Goal: Check status: Check status

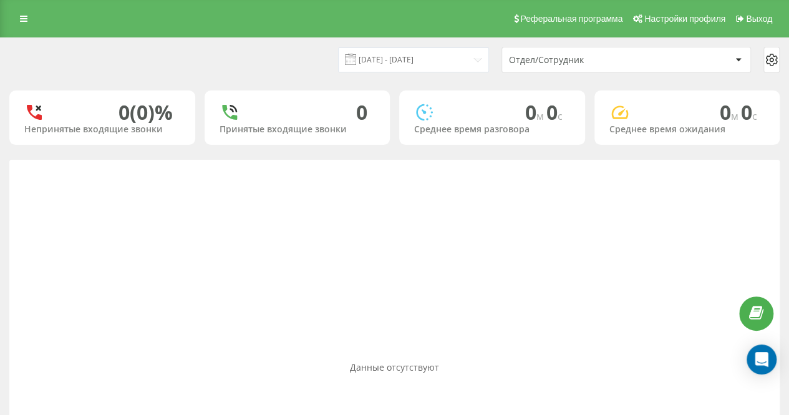
click at [371, 75] on div "20.08.2025 - 20.08.2025 Отдел/Сотрудник" at bounding box center [395, 60] width 788 height 44
click at [381, 64] on input "20.08.2025 - 20.08.2025" at bounding box center [413, 59] width 151 height 24
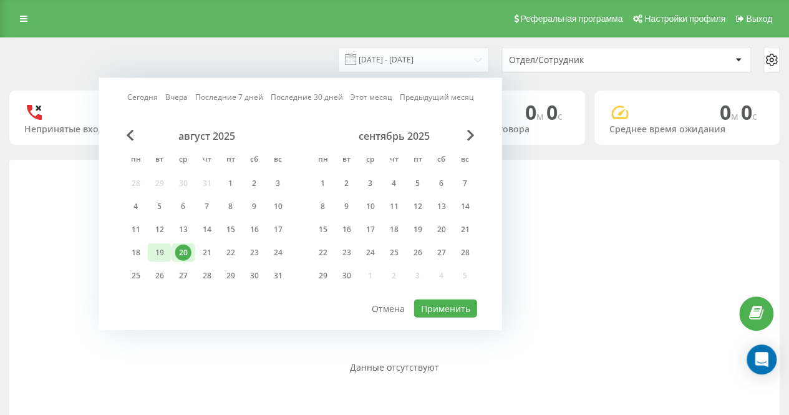
click at [163, 246] on div "19" at bounding box center [160, 253] width 16 height 16
click at [444, 299] on button "Применить" at bounding box center [445, 308] width 63 height 18
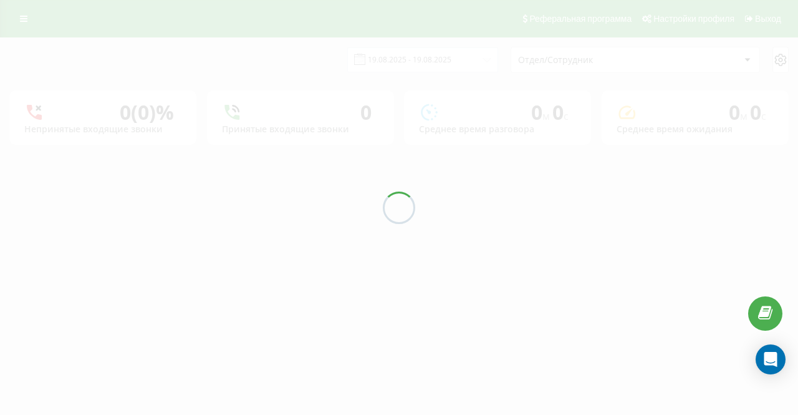
click at [300, 64] on div "20.08.2025 - 20.08.2025 Отдел/Сотрудник 0 (0)% Непринятые входящие звонки 0 При…" at bounding box center [399, 91] width 780 height 107
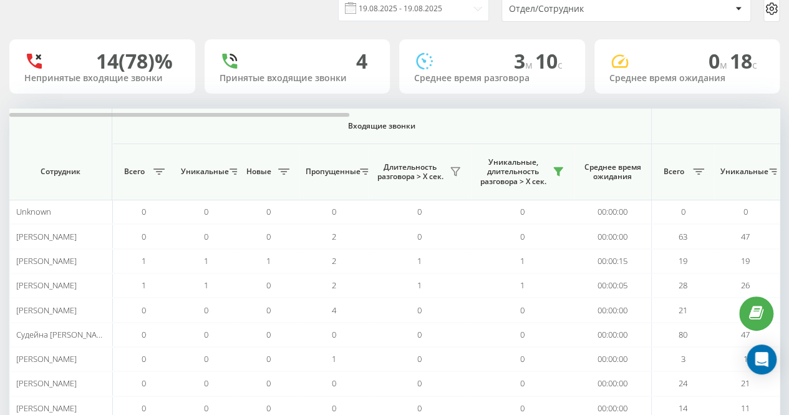
scroll to position [162, 0]
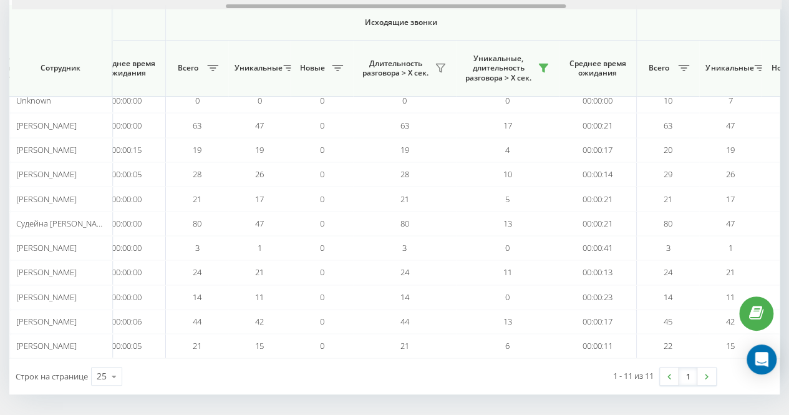
drag, startPoint x: 304, startPoint y: 6, endPoint x: 520, endPoint y: -1, distance: 215.9
click at [520, 0] on html "school.umidasamoi... Проекты school.umidasamoienko.com Дашборд Центр обращений …" at bounding box center [394, 45] width 789 height 415
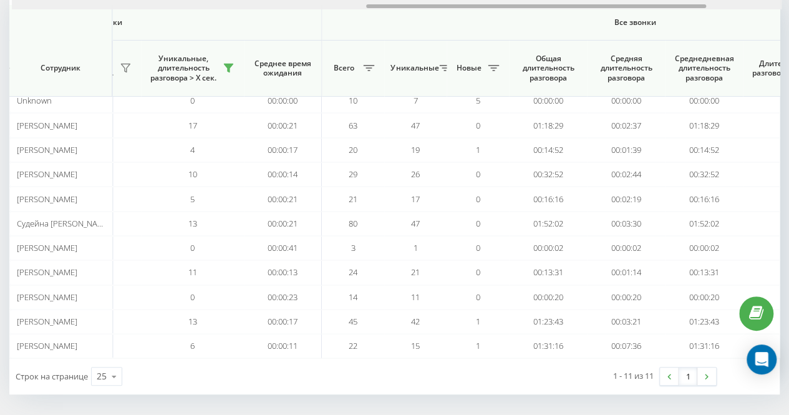
scroll to position [0, 806]
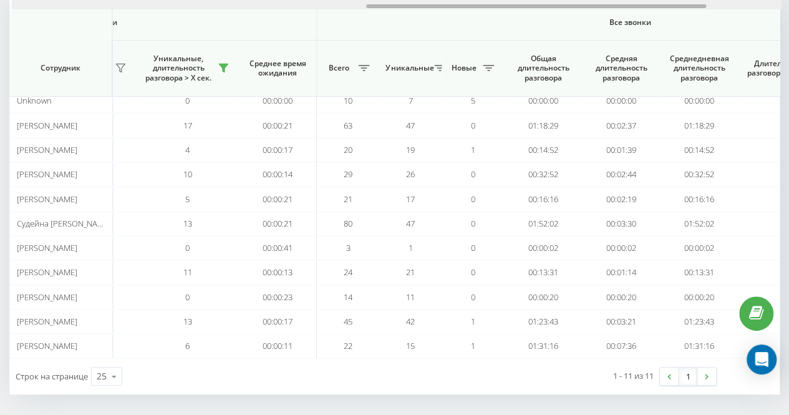
drag, startPoint x: 477, startPoint y: 6, endPoint x: 618, endPoint y: 4, distance: 141.0
click at [618, 4] on div at bounding box center [397, 4] width 770 height 9
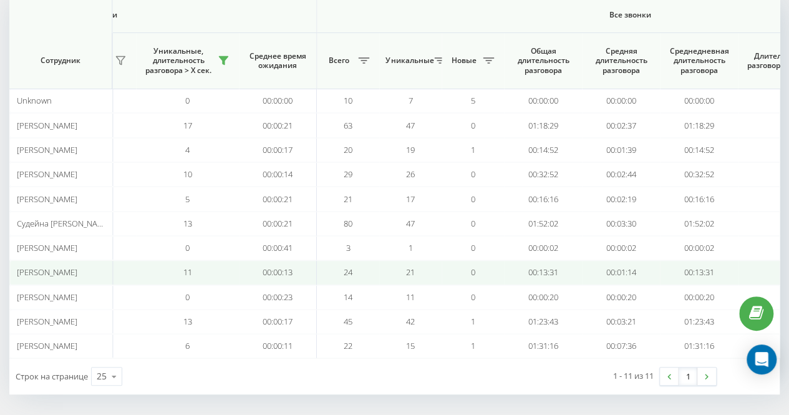
scroll to position [0, 0]
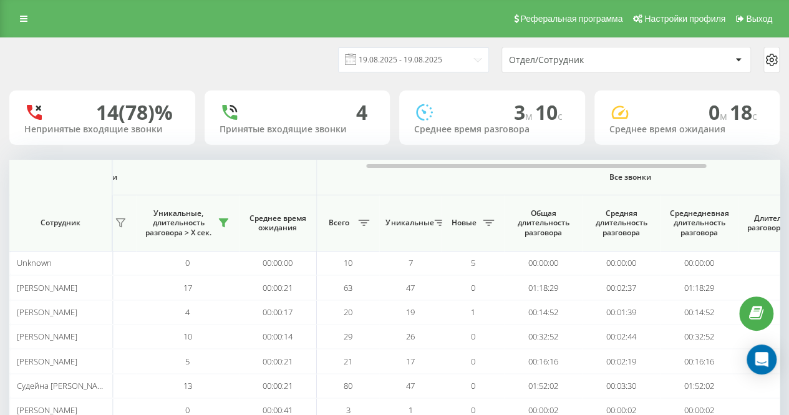
click at [209, 26] on div "Реферальная программа Настройки профиля Выход" at bounding box center [394, 18] width 789 height 37
drag, startPoint x: 248, startPoint y: 51, endPoint x: 339, endPoint y: 117, distance: 112.4
click at [249, 51] on div "20.08.2025 - 20.08.2025 Отдел/Сотрудник" at bounding box center [394, 60] width 770 height 26
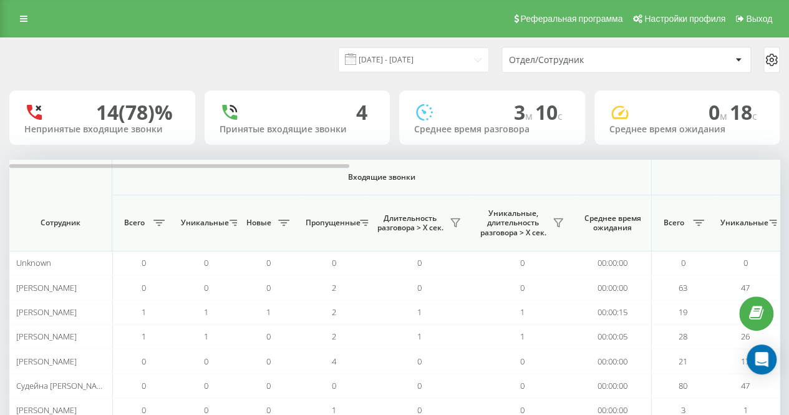
click at [276, 77] on div "[DATE] - [DATE] Отдел/Сотрудник" at bounding box center [395, 60] width 788 height 44
click at [553, 223] on icon at bounding box center [558, 223] width 10 height 10
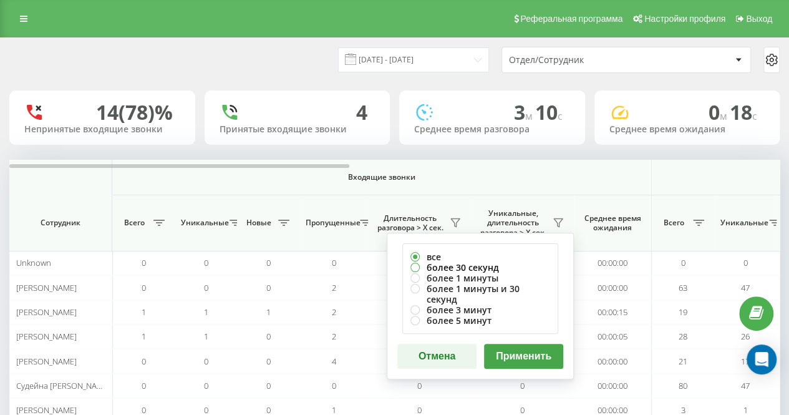
click at [502, 266] on label "более 30 секунд" at bounding box center [480, 267] width 140 height 11
radio input "true"
click at [521, 331] on div "все более 30 секунд более 1 минуты более 1 минуты и 30 секунд более 3 минут бол…" at bounding box center [480, 306] width 187 height 147
click at [519, 344] on button "Применить" at bounding box center [523, 356] width 79 height 25
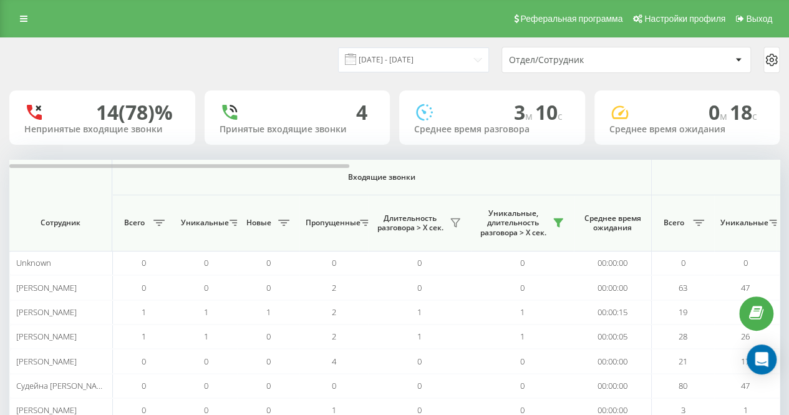
click at [318, 75] on div "[DATE] - [DATE] Отдел/Сотрудник" at bounding box center [395, 60] width 788 height 44
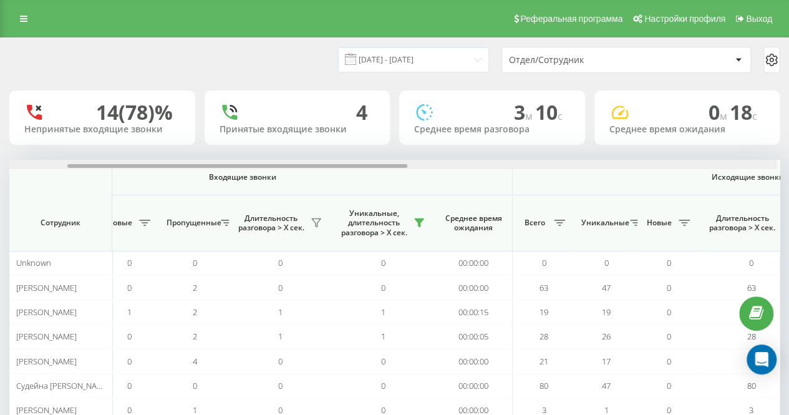
drag, startPoint x: 310, startPoint y: 165, endPoint x: 371, endPoint y: 164, distance: 61.1
click at [371, 164] on div at bounding box center [237, 166] width 340 height 4
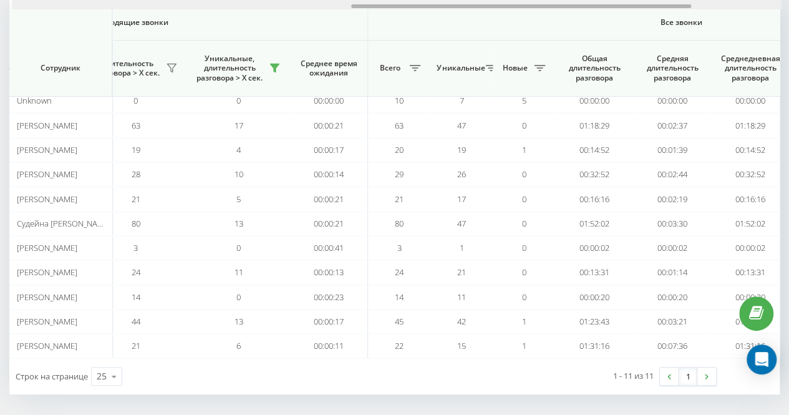
scroll to position [0, 782]
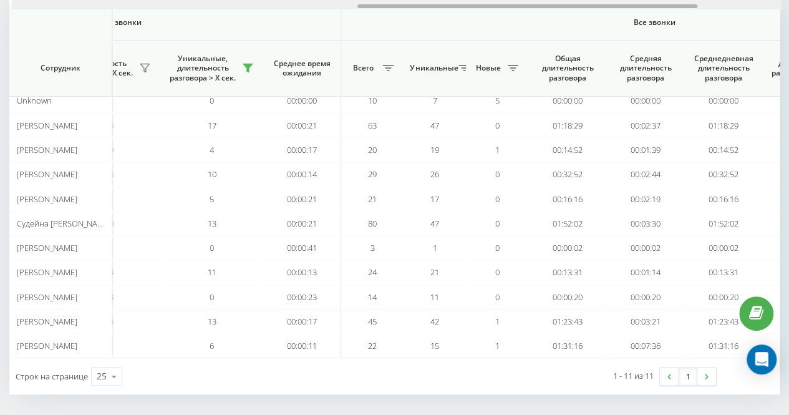
drag, startPoint x: 372, startPoint y: 6, endPoint x: 656, endPoint y: -1, distance: 283.9
click at [656, 0] on div at bounding box center [397, 4] width 770 height 9
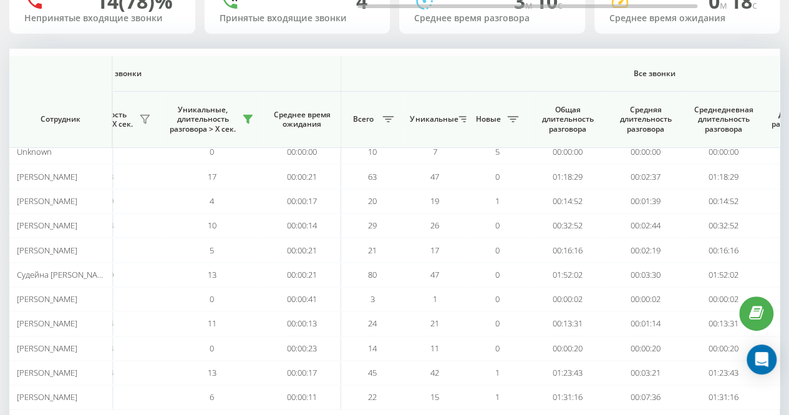
scroll to position [0, 0]
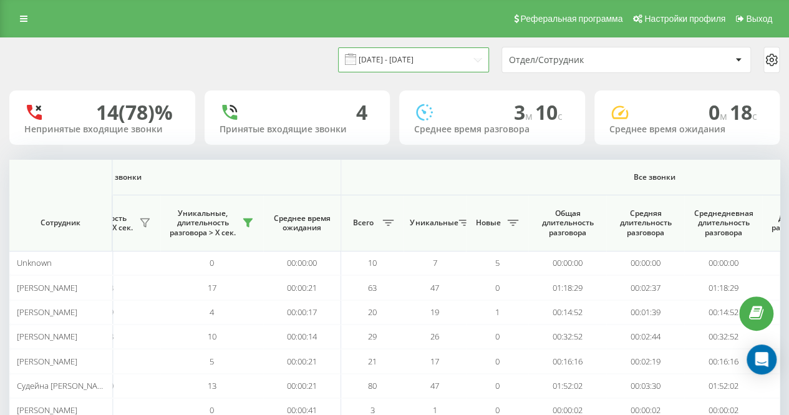
click at [427, 64] on input "[DATE] - [DATE]" at bounding box center [413, 59] width 151 height 24
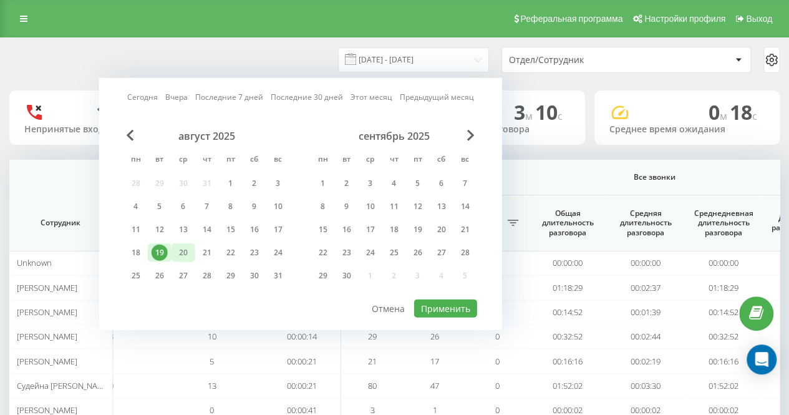
click at [190, 251] on div "20" at bounding box center [183, 253] width 16 height 16
click at [419, 299] on button "Применить" at bounding box center [445, 308] width 63 height 18
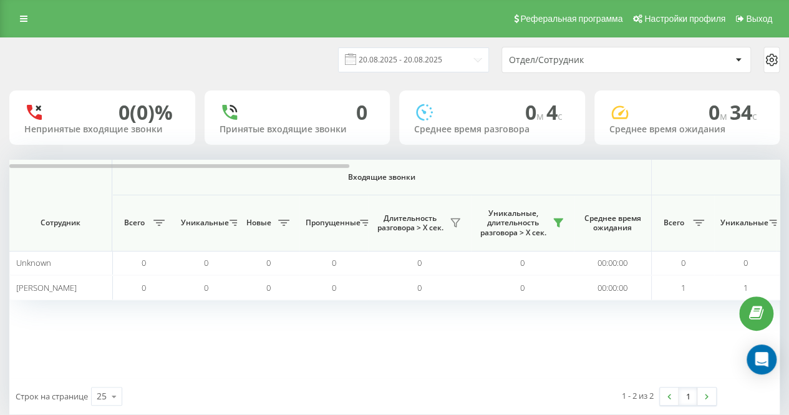
click at [323, 64] on div "[DATE] - [DATE]" at bounding box center [398, 59] width 182 height 24
